Goal: Use online tool/utility: Utilize a website feature to perform a specific function

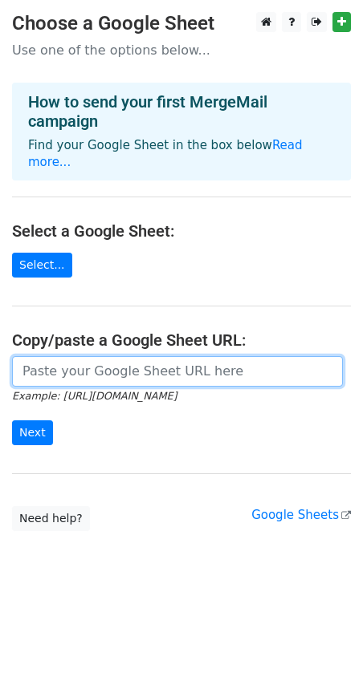
click at [89, 356] on input "url" at bounding box center [177, 371] width 331 height 31
paste input "https://docs.google.com/spreadsheets/d/1Ry8Xqdy7o1oOiUdm_CI_s_TDOcaZJ0YI/edit?g…"
type input "https://docs.google.com/spreadsheets/d/1Ry8Xqdy7o1oOiUdm_CI_s_TDOcaZJ0YI/edit?g…"
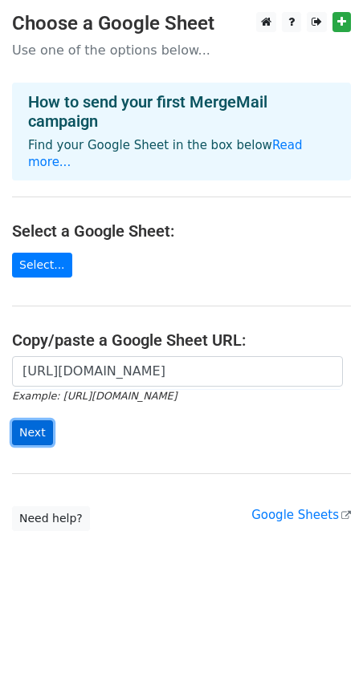
click at [31, 421] on input "Next" at bounding box center [32, 433] width 41 height 25
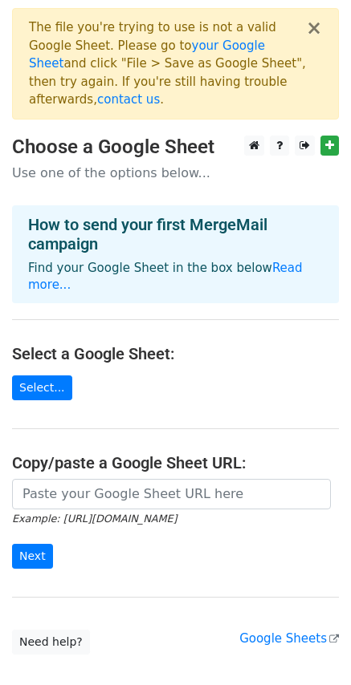
scroll to position [63, 0]
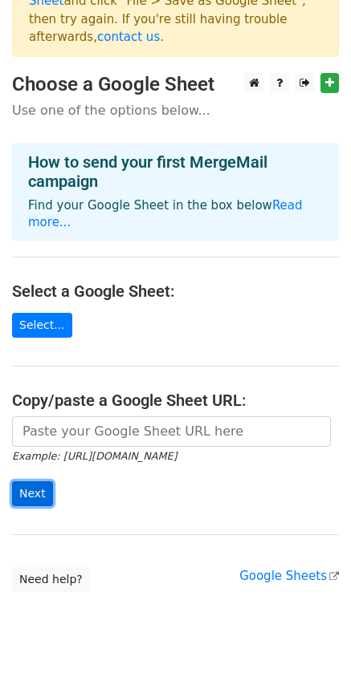
click at [35, 482] on input "Next" at bounding box center [32, 494] width 41 height 25
click at [99, 485] on div "Example: https://docs.google.com/spreadsheets/d/abc/edit Next" at bounding box center [175, 470] width 351 height 106
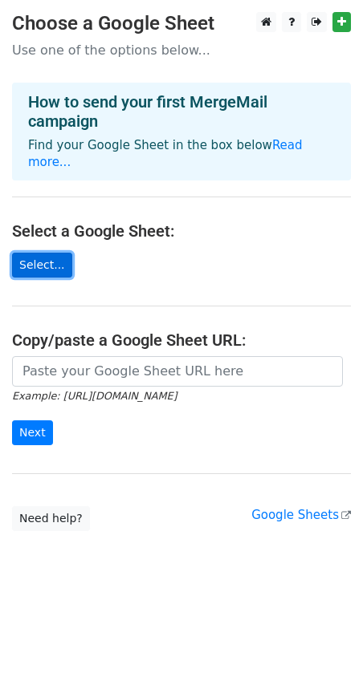
click at [41, 253] on link "Select..." at bounding box center [42, 265] width 60 height 25
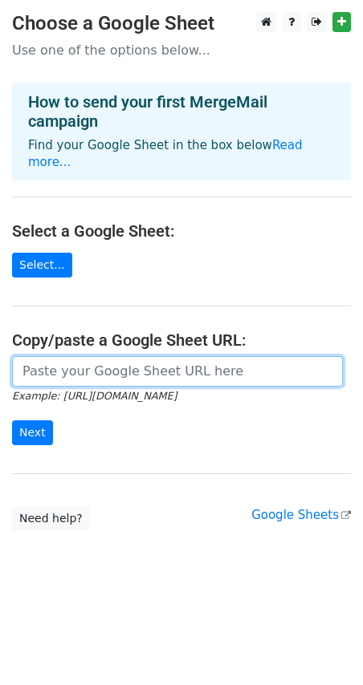
click at [58, 356] on input "url" at bounding box center [177, 371] width 331 height 31
paste input "[URL][DOMAIN_NAME]"
type input "[URL][DOMAIN_NAME]"
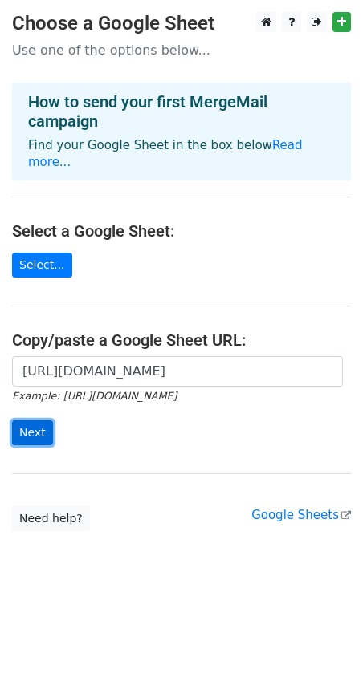
scroll to position [0, 0]
click at [46, 421] on input "Next" at bounding box center [32, 433] width 41 height 25
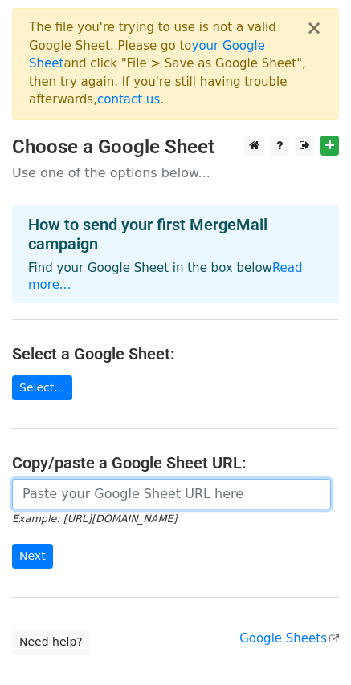
click at [96, 479] on input "url" at bounding box center [171, 494] width 319 height 31
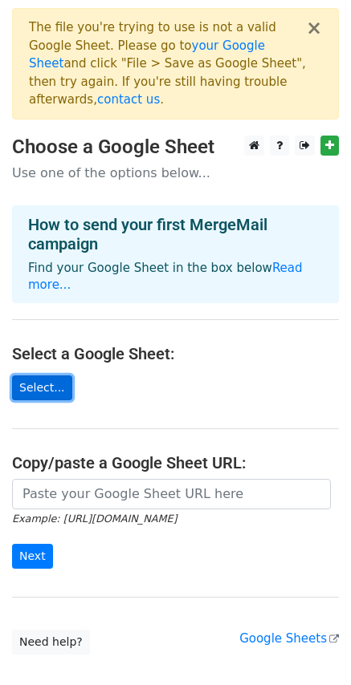
click at [48, 376] on link "Select..." at bounding box center [42, 388] width 60 height 25
click at [317, 26] on button "×" at bounding box center [314, 27] width 16 height 19
